Goal: Task Accomplishment & Management: Use online tool/utility

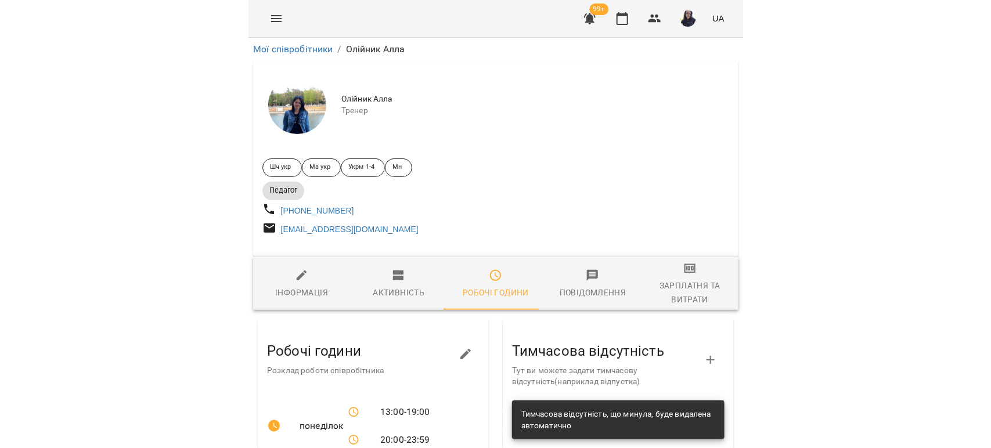
scroll to position [64, 0]
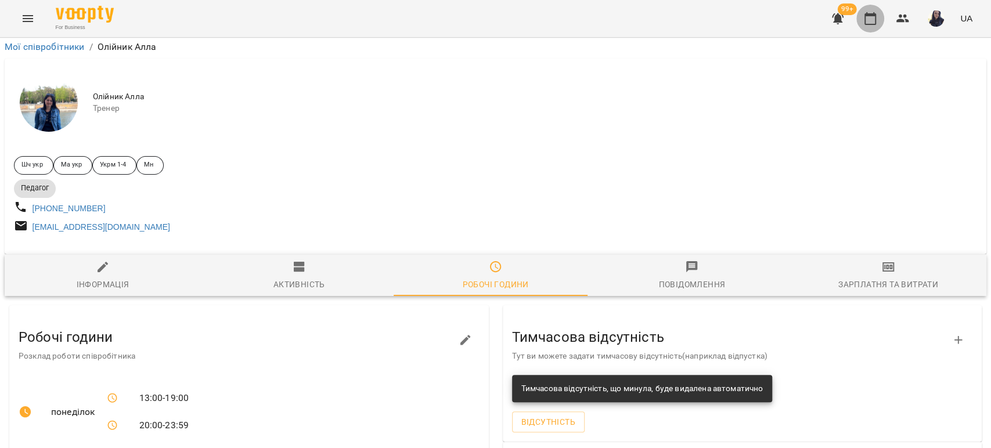
click at [494, 22] on icon "button" at bounding box center [870, 19] width 14 height 14
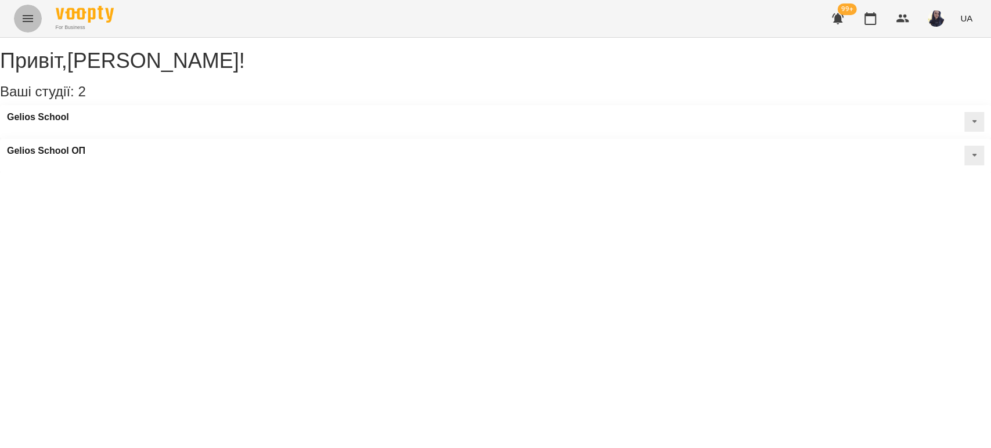
click at [23, 12] on icon "Menu" at bounding box center [28, 19] width 14 height 14
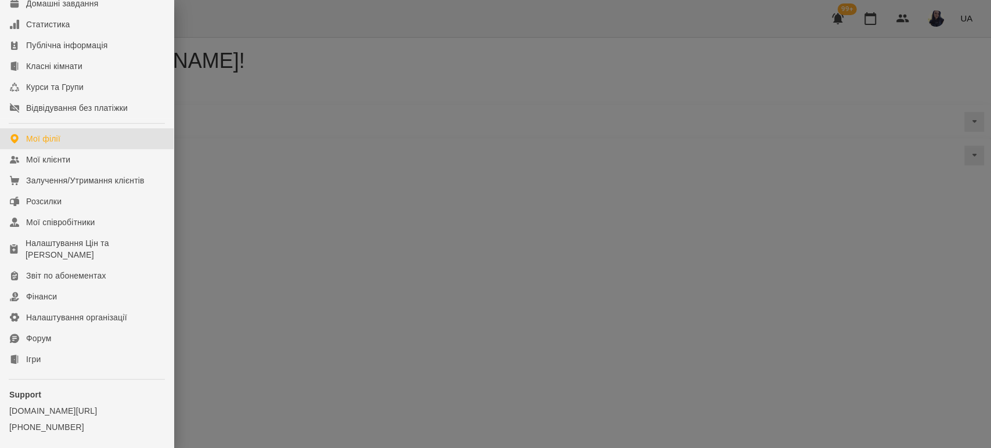
scroll to position [171, 0]
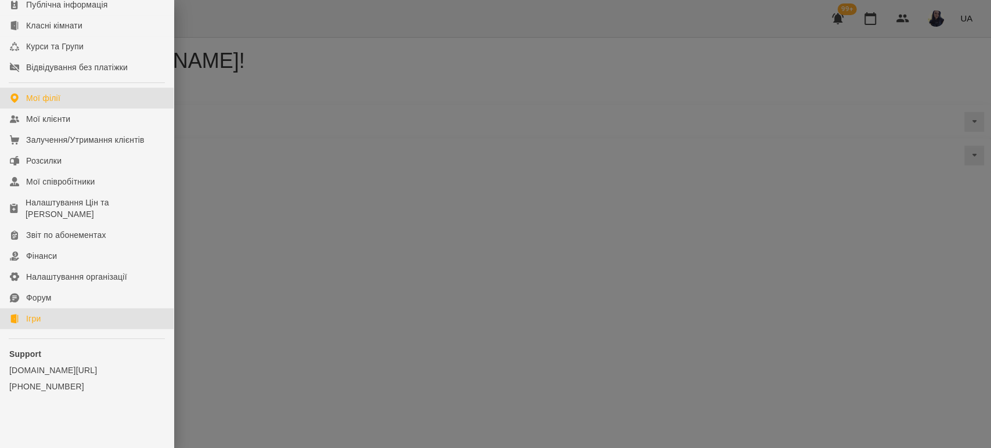
click at [42, 310] on link "Ігри" at bounding box center [87, 318] width 174 height 21
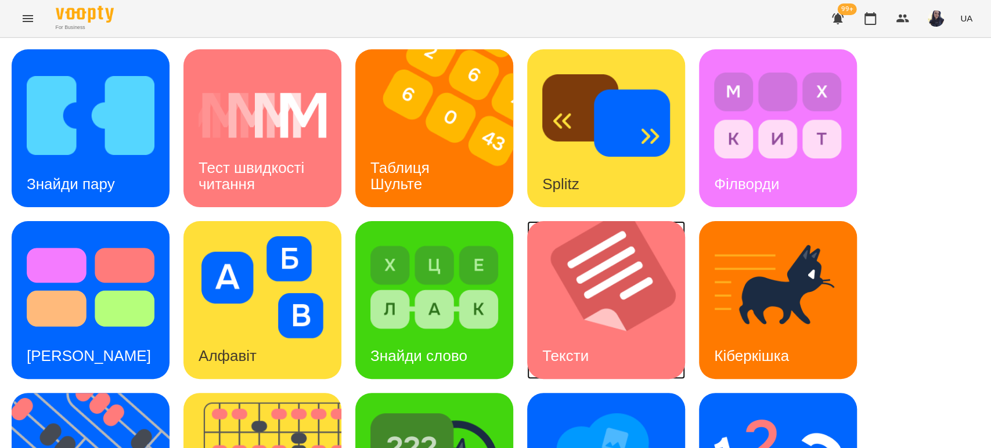
click at [573, 316] on img at bounding box center [613, 300] width 172 height 158
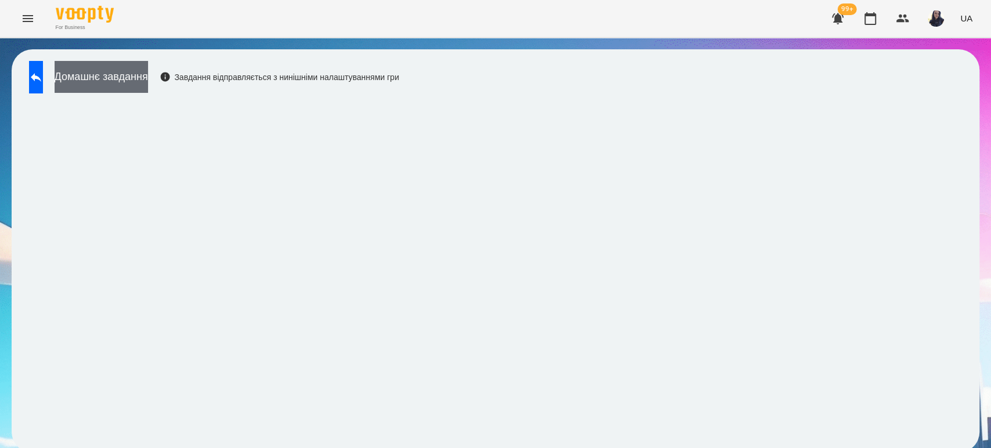
click at [144, 86] on button "Домашнє завдання" at bounding box center [101, 77] width 93 height 32
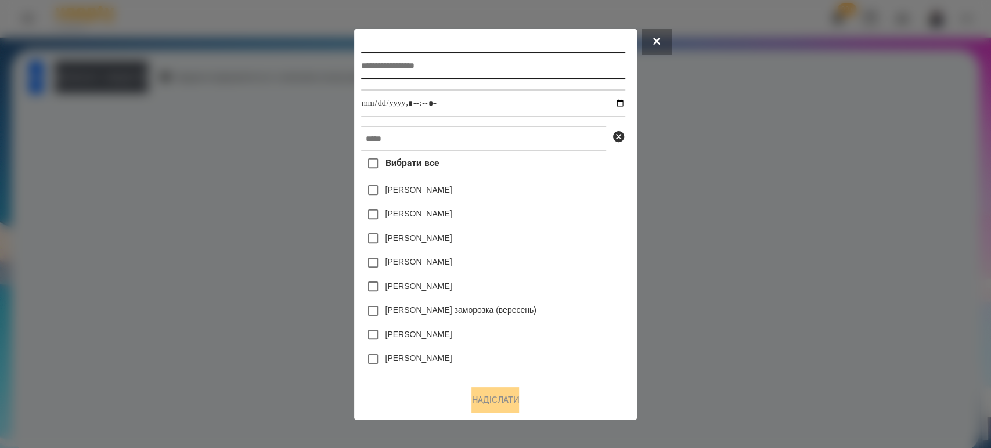
click at [441, 60] on input "text" at bounding box center [493, 65] width 264 height 27
type input "**********"
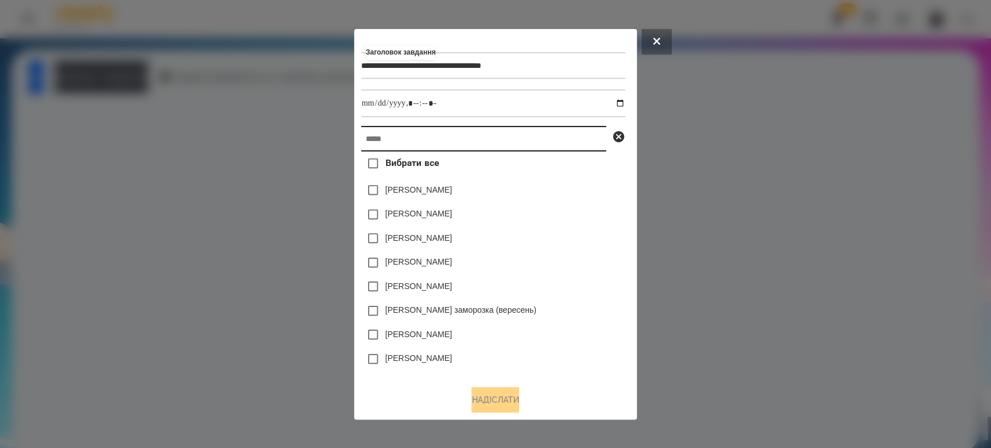
click at [424, 146] on input "text" at bounding box center [483, 139] width 245 height 26
type input "*****"
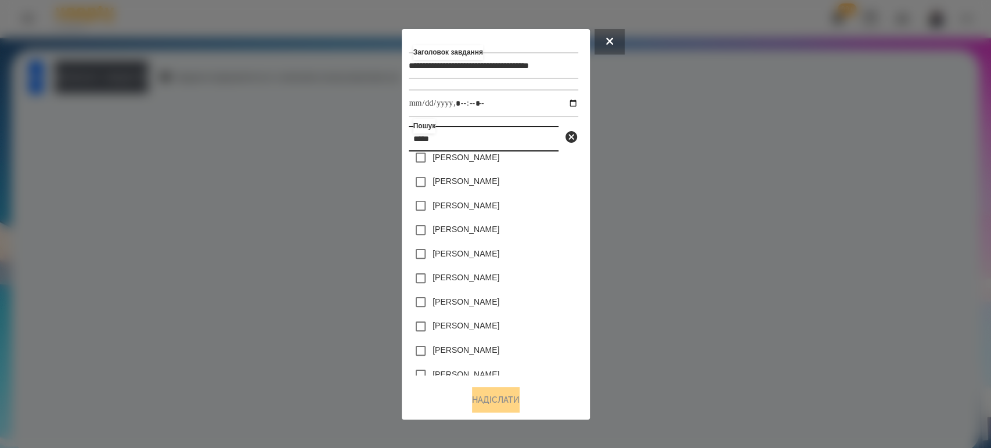
scroll to position [46, 0]
